Goal: Check status

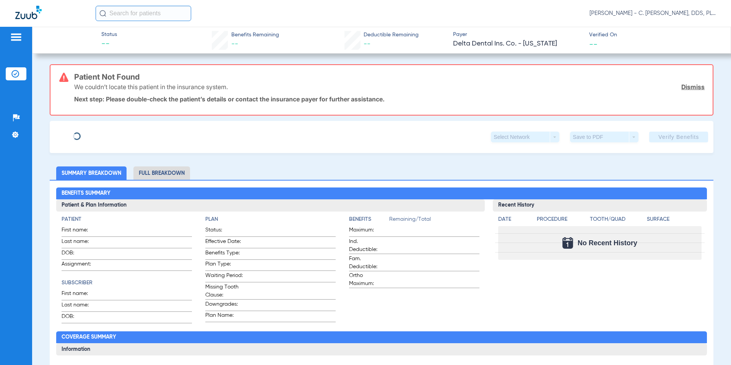
type input "[PERSON_NAME]"
type input "[DATE]"
type input "266584416"
type input "0"
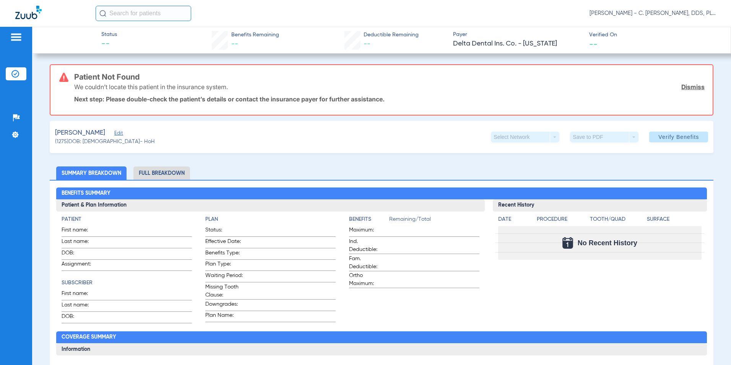
click at [114, 136] on span "Edit" at bounding box center [117, 133] width 7 height 7
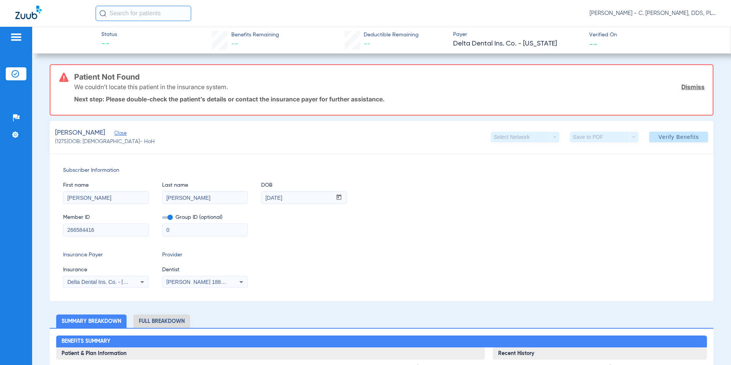
click at [139, 282] on icon at bounding box center [142, 281] width 9 height 9
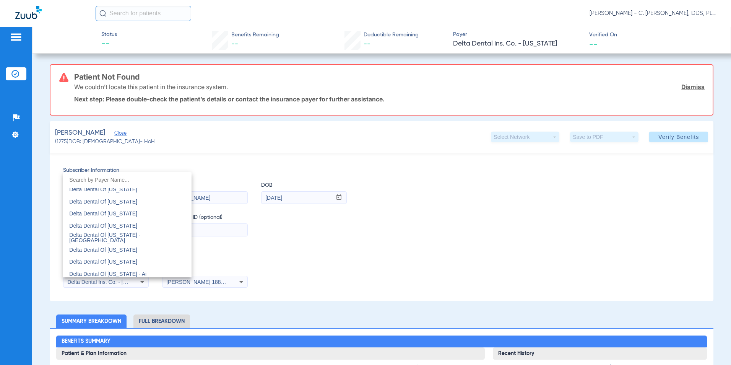
scroll to position [1949, 0]
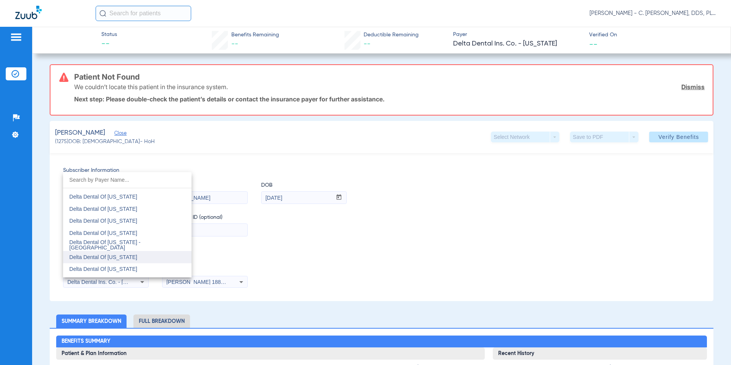
click at [136, 258] on mat-option "Delta Dental Of [US_STATE]" at bounding box center [127, 257] width 129 height 12
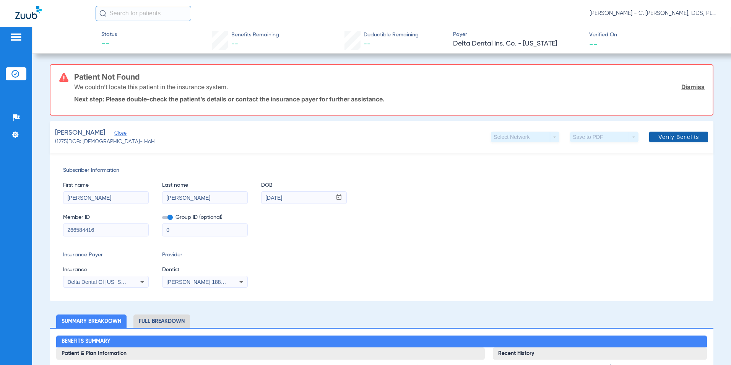
click at [682, 134] on span "Verify Benefits" at bounding box center [679, 137] width 41 height 6
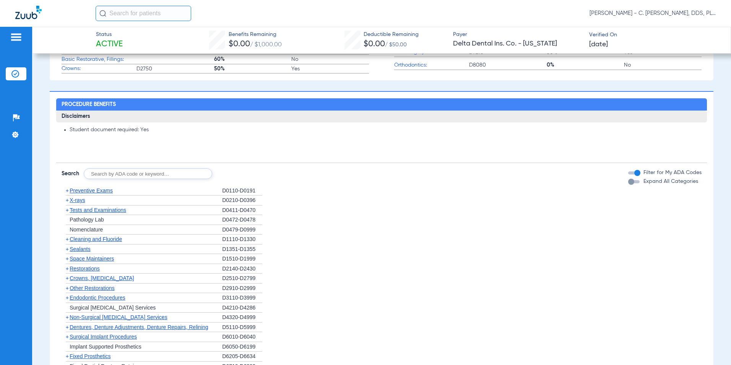
scroll to position [497, 0]
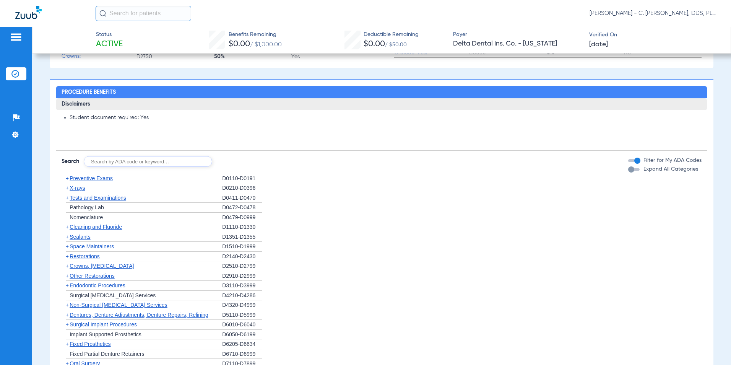
click at [98, 177] on span "Preventive Exams" at bounding box center [91, 178] width 43 height 6
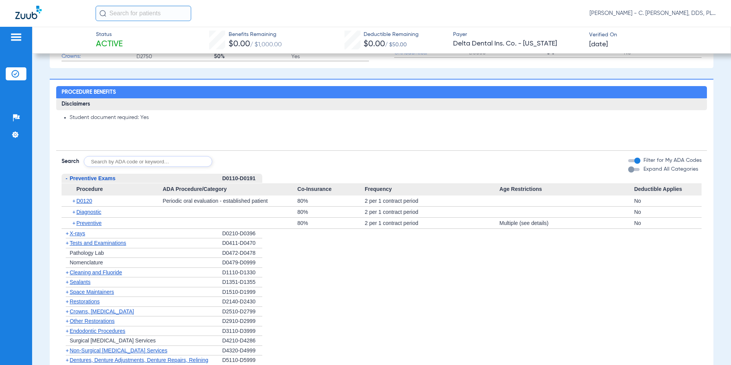
click at [79, 236] on span "X-rays" at bounding box center [77, 233] width 15 height 6
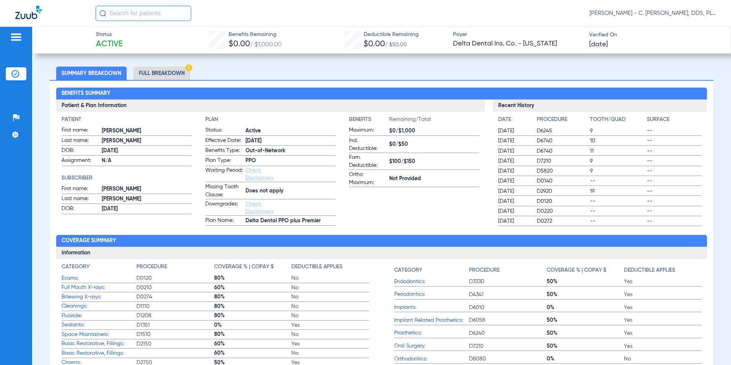
scroll to position [0, 0]
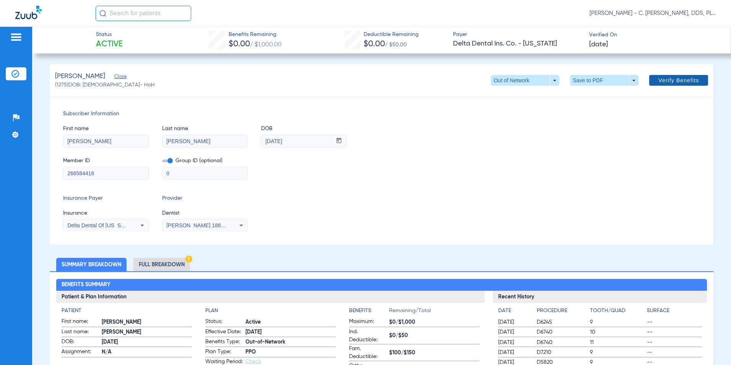
click at [667, 79] on span "Verify Benefits" at bounding box center [679, 80] width 41 height 6
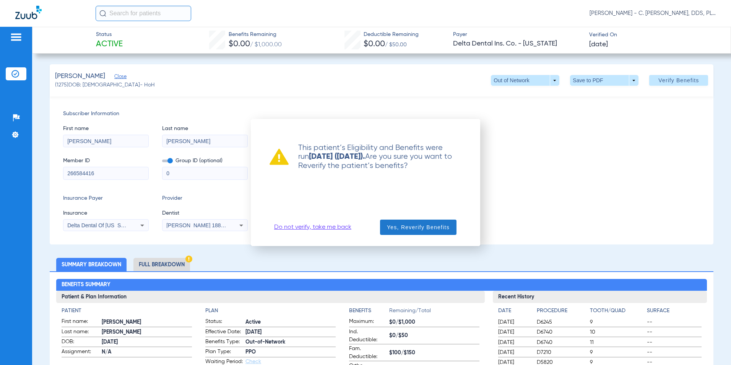
click at [425, 232] on span "button" at bounding box center [418, 227] width 76 height 18
